Goal: Transaction & Acquisition: Book appointment/travel/reservation

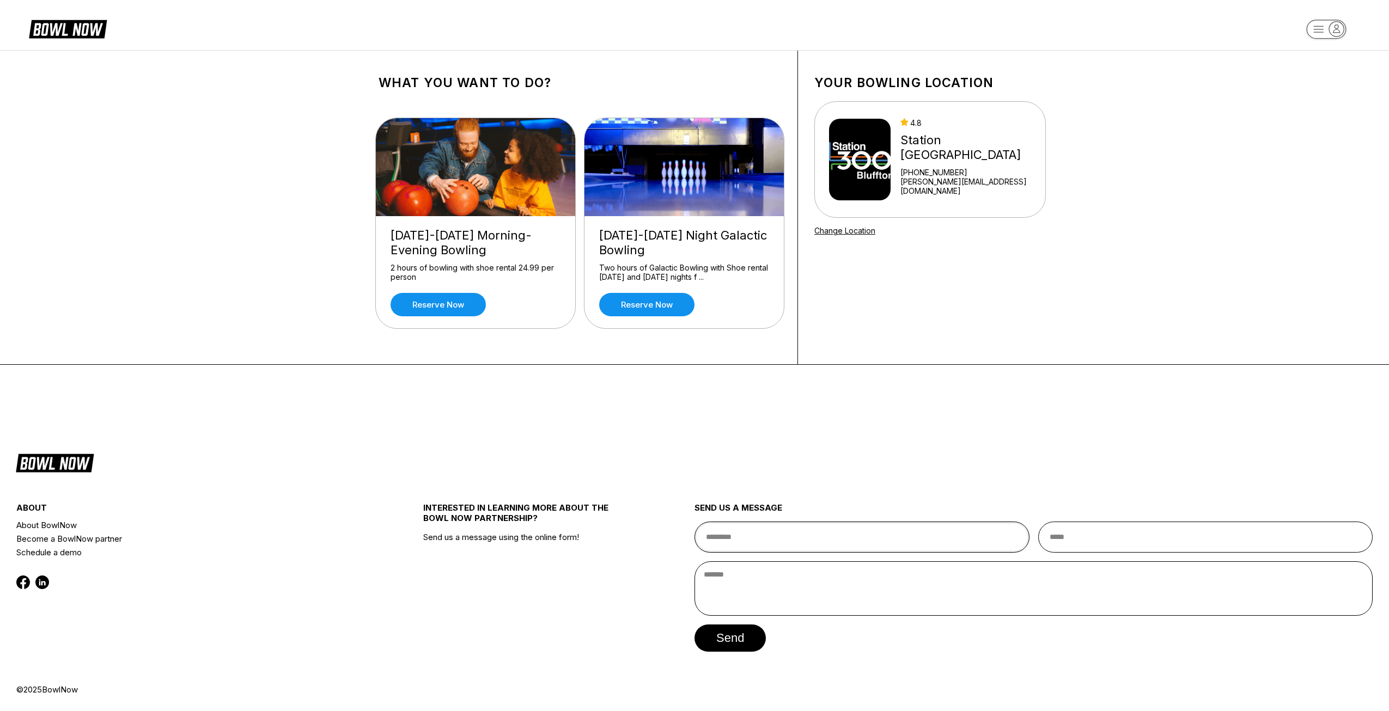
click at [788, 540] on input "text" at bounding box center [862, 537] width 335 height 31
click at [328, 505] on div "about" at bounding box center [185, 511] width 339 height 16
click at [404, 306] on link "Reserve now" at bounding box center [438, 304] width 95 height 23
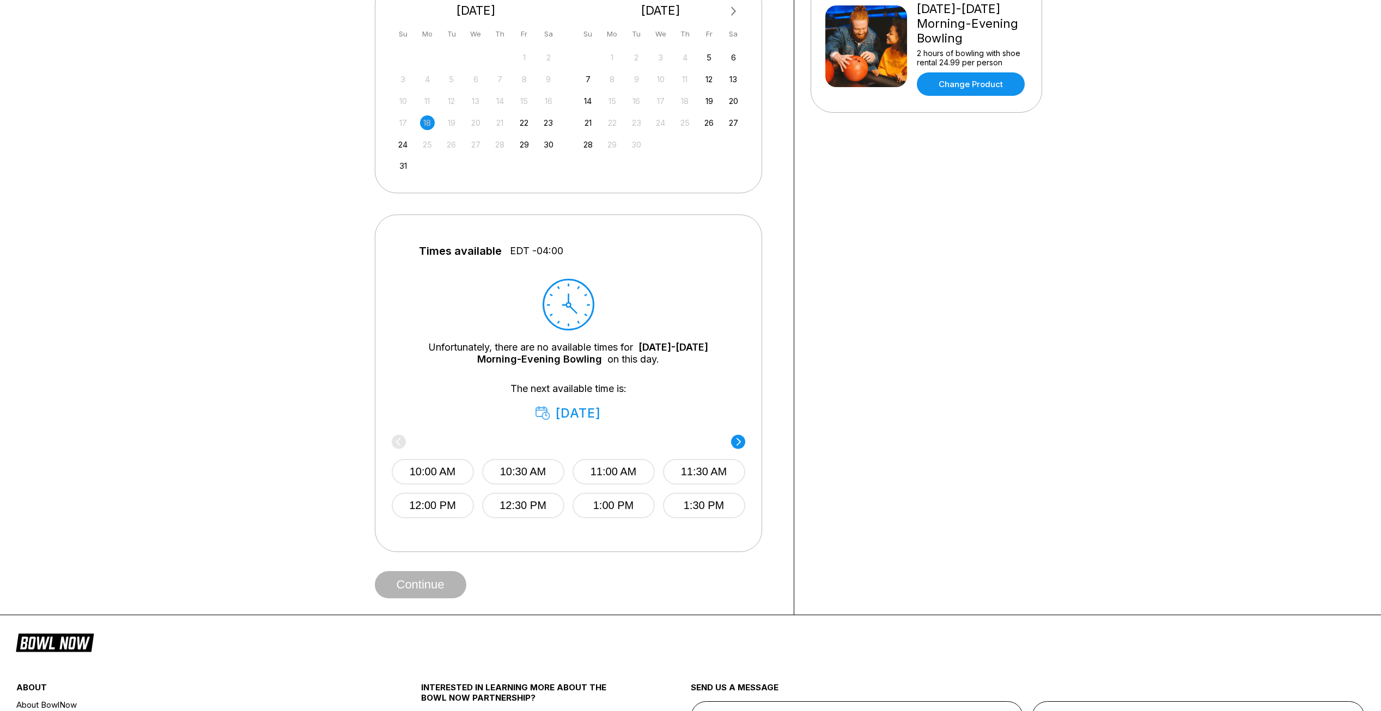
scroll to position [272, 0]
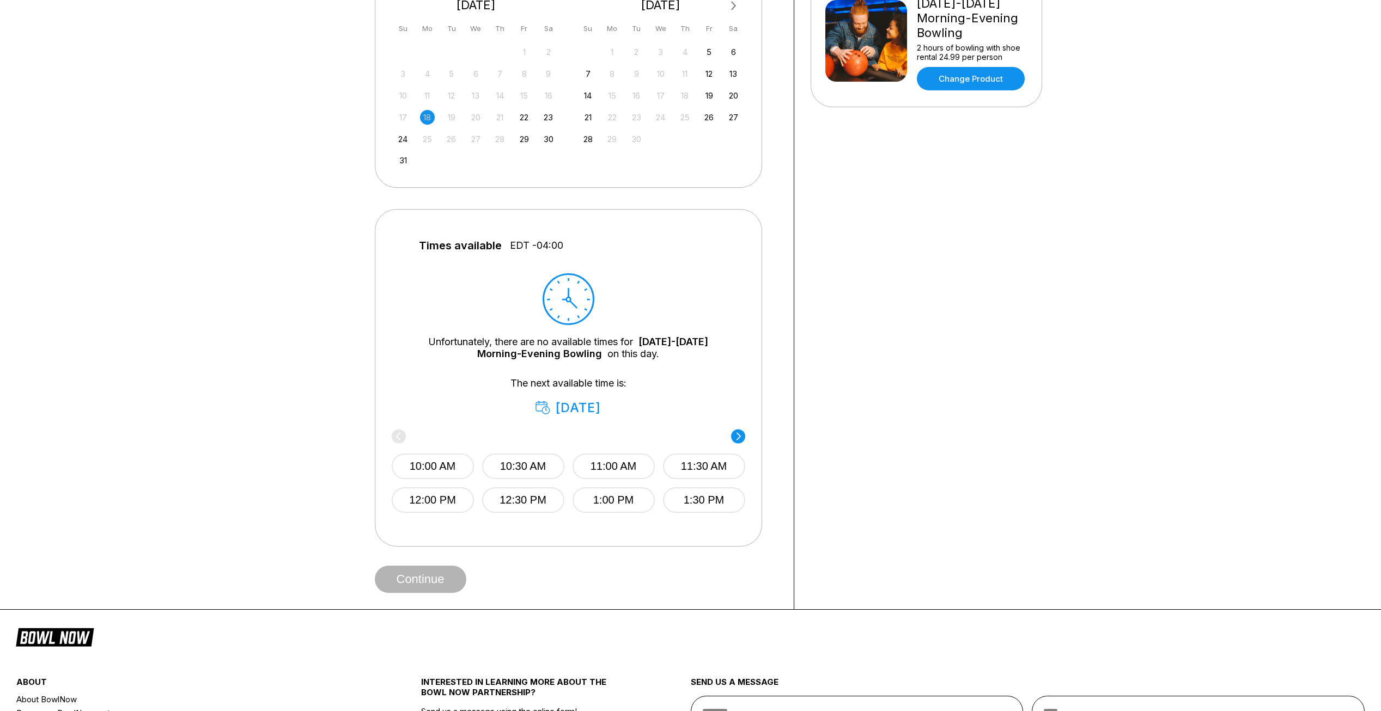
click at [739, 438] on circle at bounding box center [738, 436] width 14 height 14
click at [739, 438] on div "6:00 PM 6:30 PM" at bounding box center [569, 464] width 354 height 65
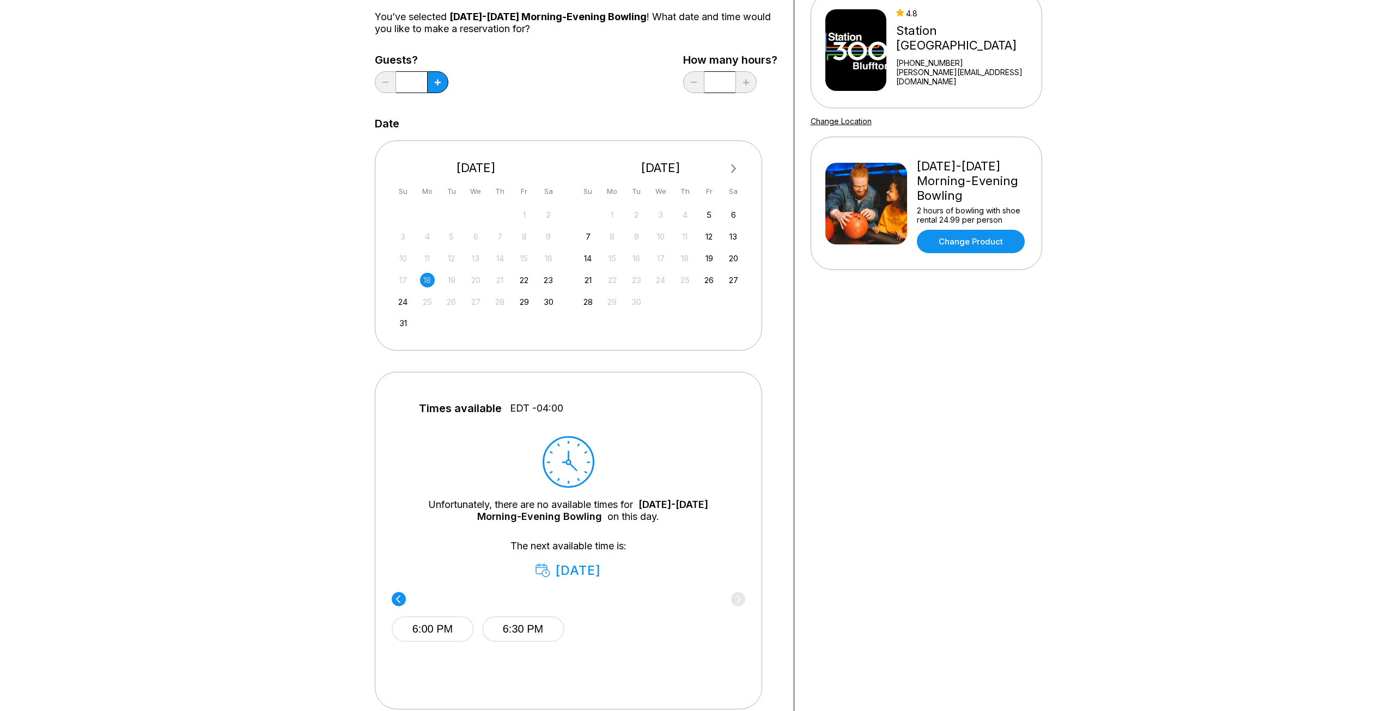
scroll to position [109, 0]
click at [256, 332] on div "Choose your Date and time You’ve selected [DATE]-[DATE] Morning-Evening Bowling…" at bounding box center [690, 357] width 1381 height 832
click at [892, 443] on div "Your bowling location 4.8 Station [GEOGRAPHIC_DATA] [PHONE_NUMBER] [PERSON_NAME…" at bounding box center [926, 357] width 264 height 831
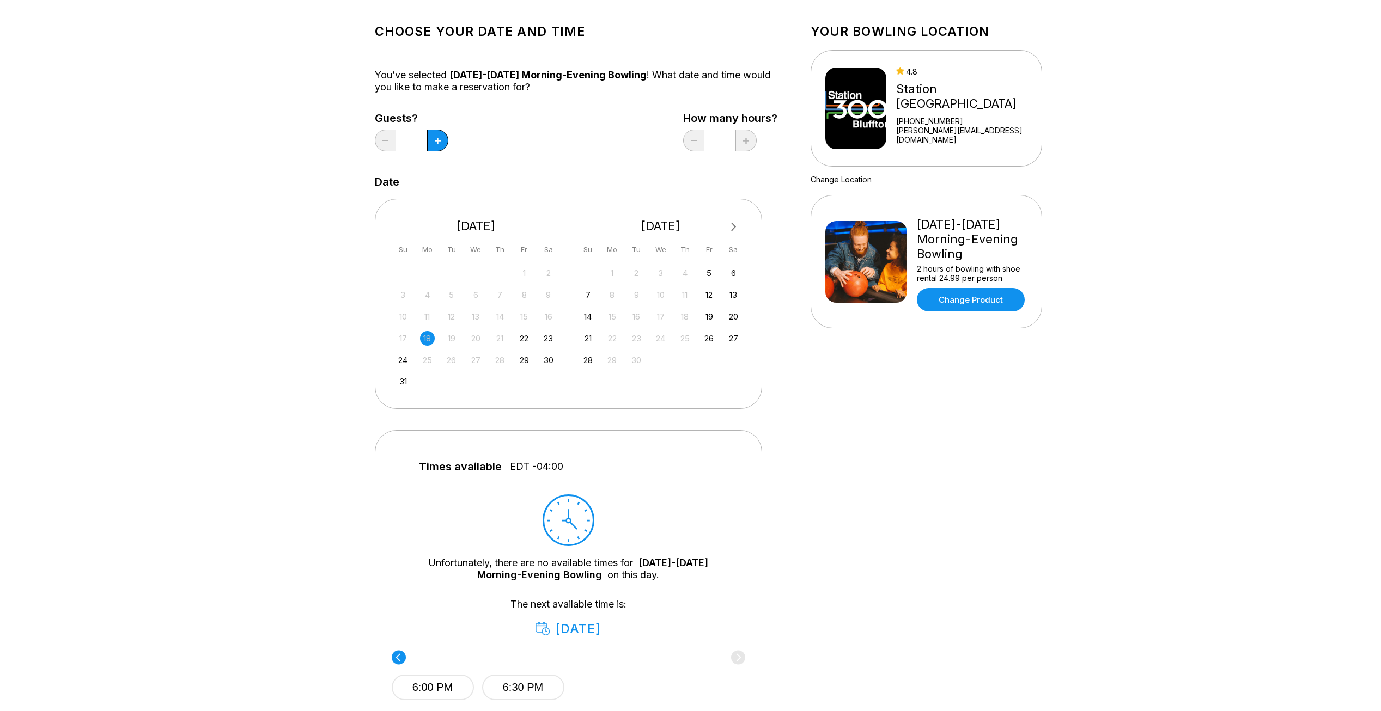
scroll to position [0, 0]
